Goal: Check status: Check status

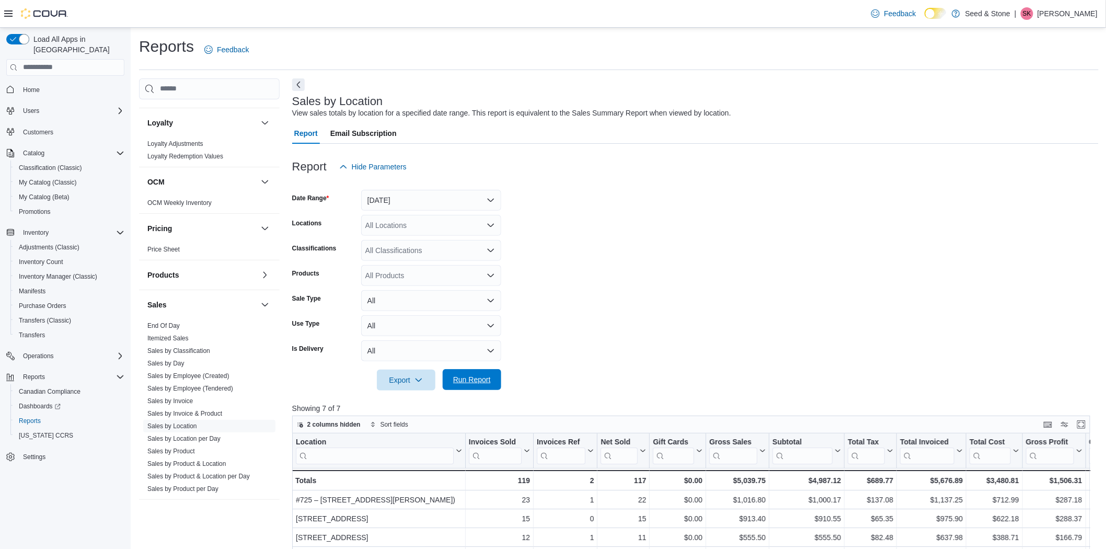
click at [487, 379] on span "Run Report" at bounding box center [472, 379] width 38 height 10
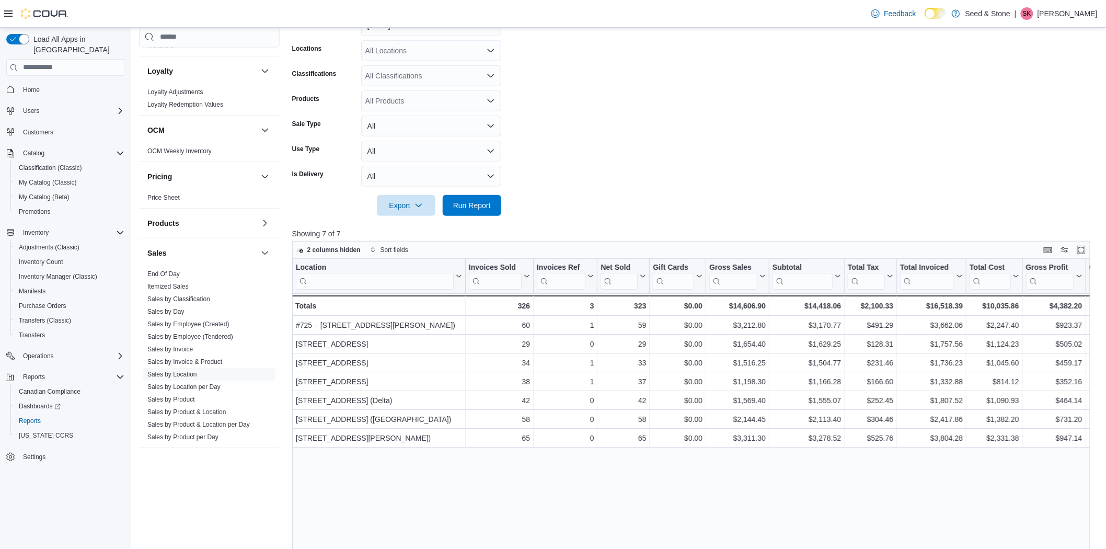
scroll to position [232, 0]
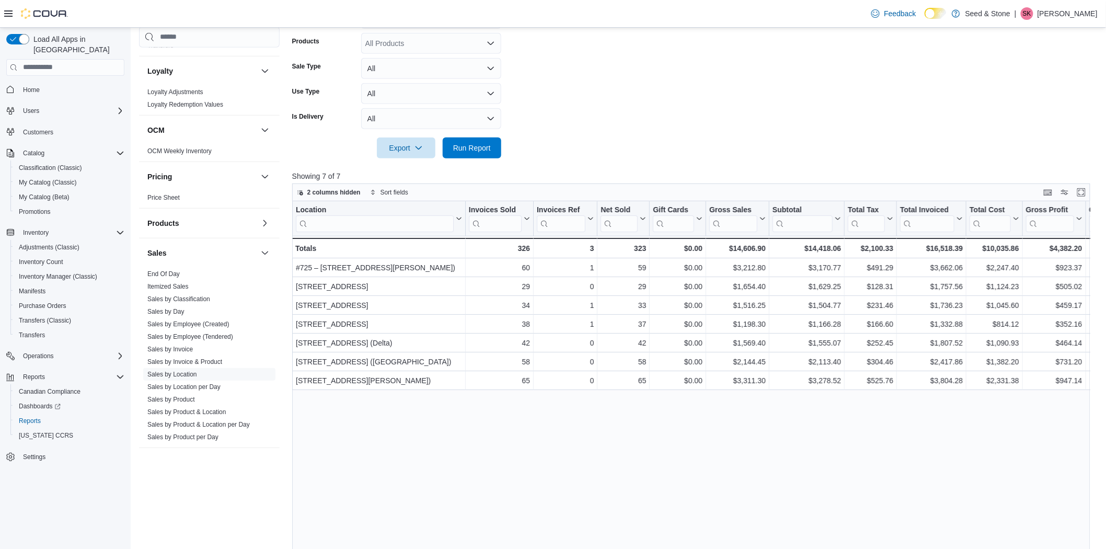
click at [736, 453] on div "Location Click to view column header actions Invoices Sold Click to view column…" at bounding box center [695, 411] width 807 height 421
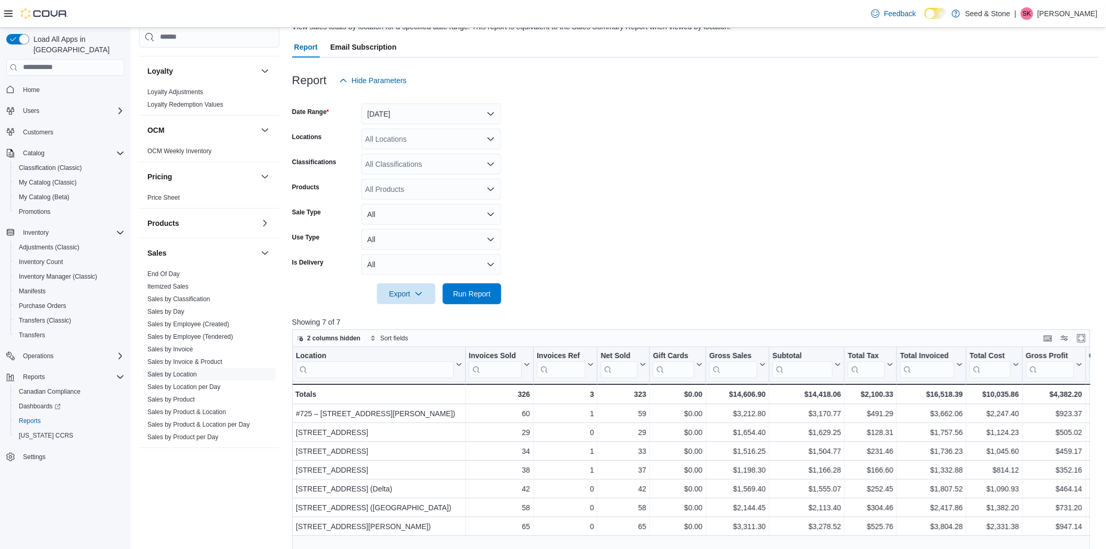
scroll to position [58, 0]
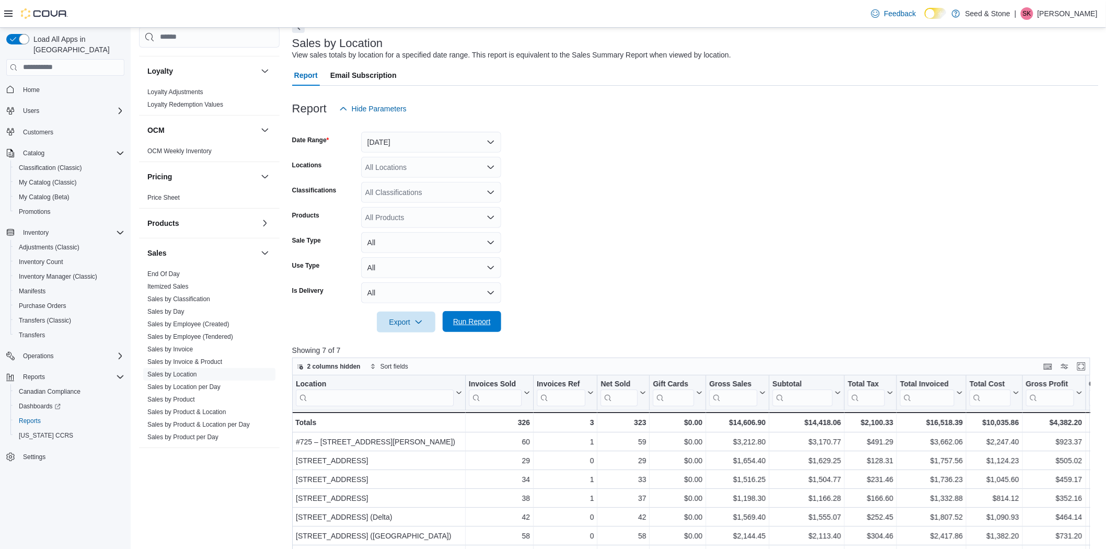
drag, startPoint x: 482, startPoint y: 320, endPoint x: 707, endPoint y: 255, distance: 233.6
click at [482, 320] on span "Run Report" at bounding box center [472, 321] width 38 height 10
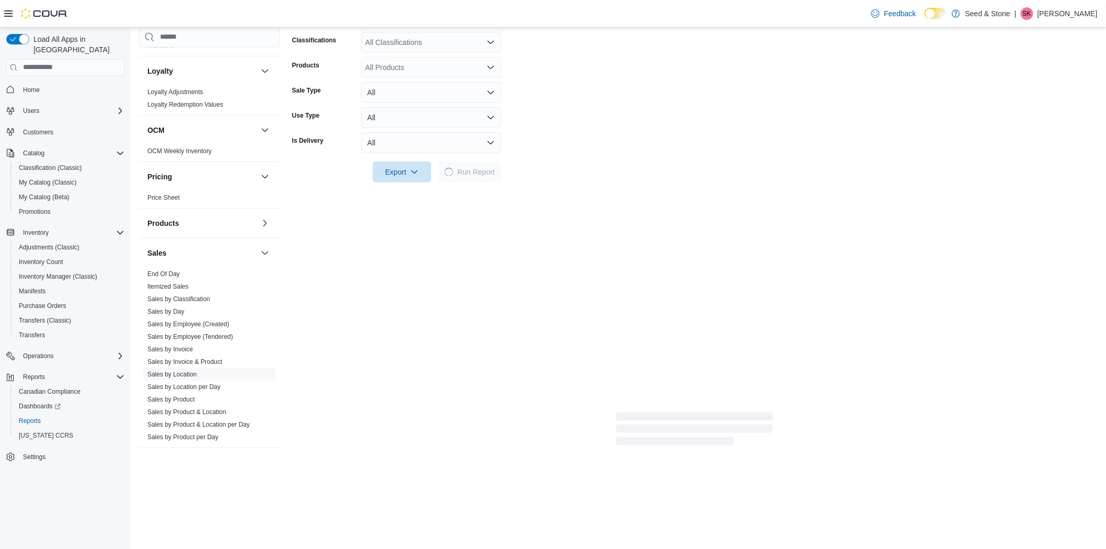
scroll to position [232, 0]
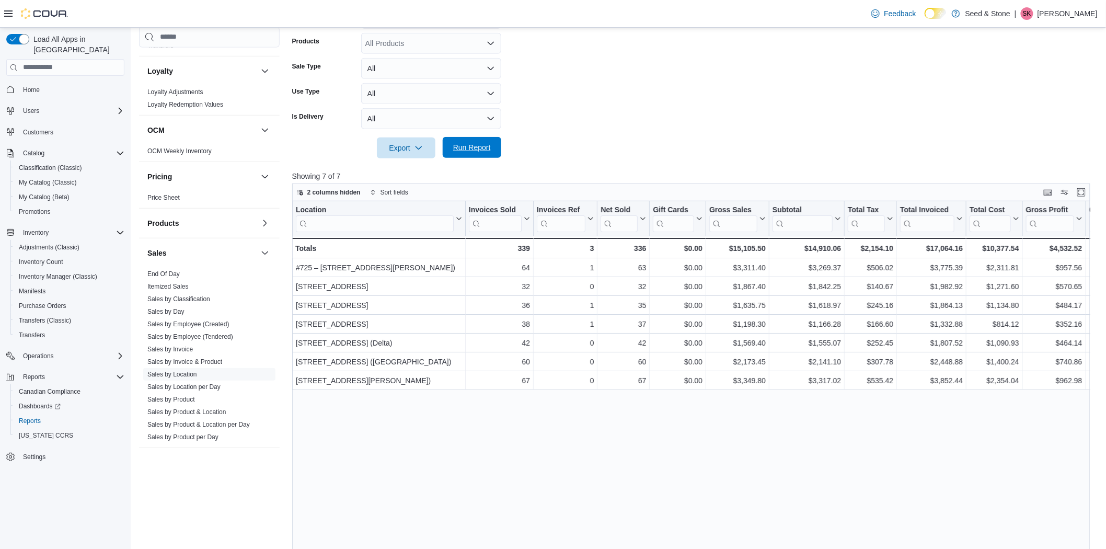
click at [472, 147] on span "Run Report" at bounding box center [472, 147] width 38 height 10
drag, startPoint x: 468, startPoint y: 155, endPoint x: 484, endPoint y: 148, distance: 16.6
click at [468, 155] on span "Run Report" at bounding box center [472, 147] width 46 height 21
click at [464, 145] on span "Run Report" at bounding box center [472, 148] width 38 height 10
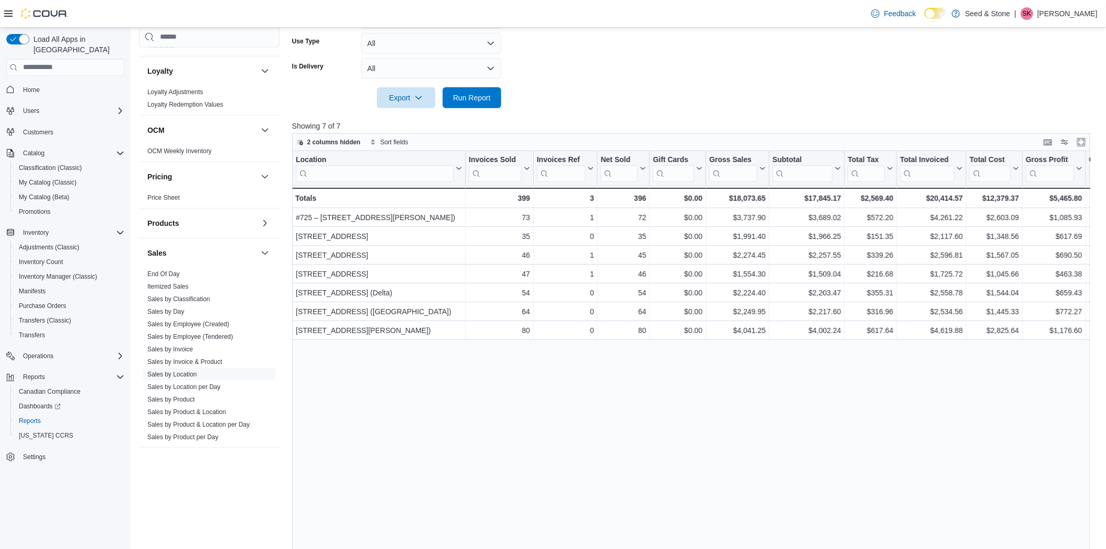
scroll to position [314, 0]
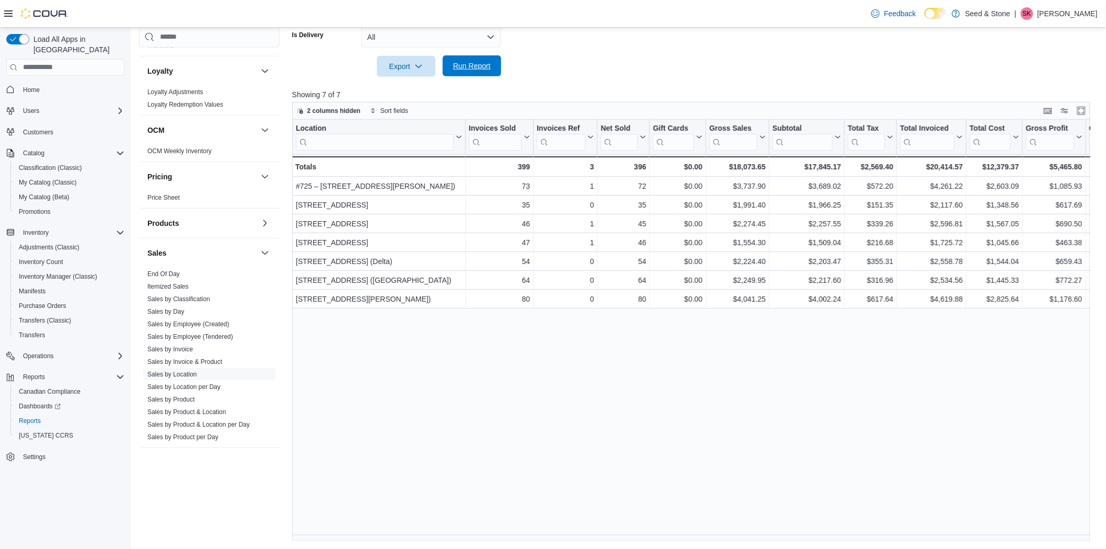
click at [469, 63] on span "Run Report" at bounding box center [472, 66] width 38 height 10
click at [745, 352] on div "Location Click to view column header actions Invoices Sold Click to view column…" at bounding box center [695, 330] width 807 height 421
click at [126, 305] on div "Load All Apps in New Hub Home Users Customers Catalog Classification (Classic) …" at bounding box center [65, 263] width 126 height 466
click at [485, 64] on span "Run Report" at bounding box center [472, 66] width 38 height 10
click at [640, 435] on div "Location Click to view column header actions Invoices Sold Click to view column…" at bounding box center [695, 330] width 807 height 421
